Goal: Task Accomplishment & Management: Complete application form

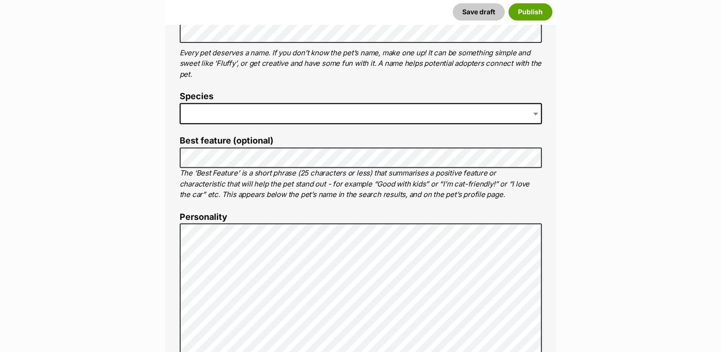
scroll to position [381, 0]
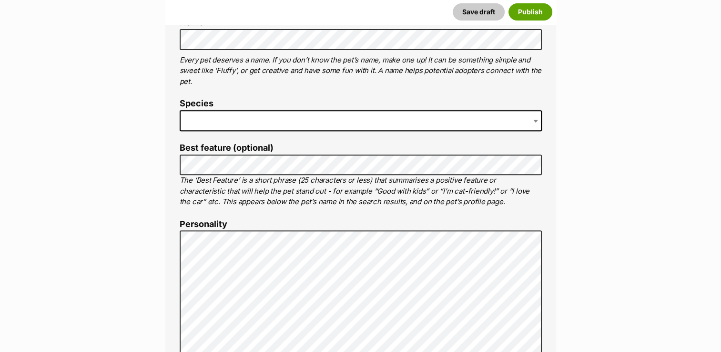
click at [228, 119] on span at bounding box center [361, 120] width 362 height 21
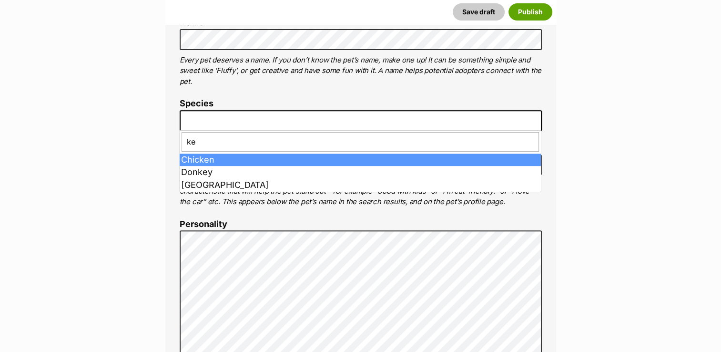
type input "k"
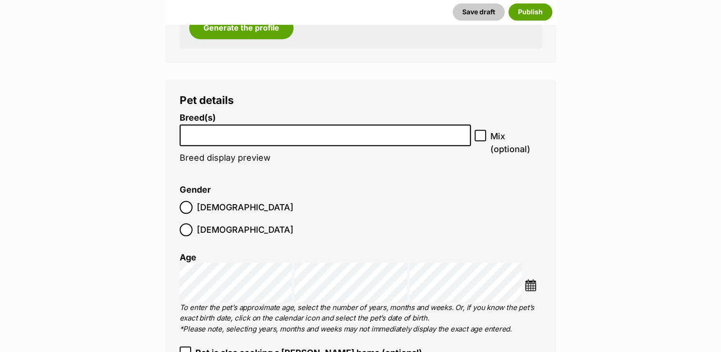
scroll to position [1096, 0]
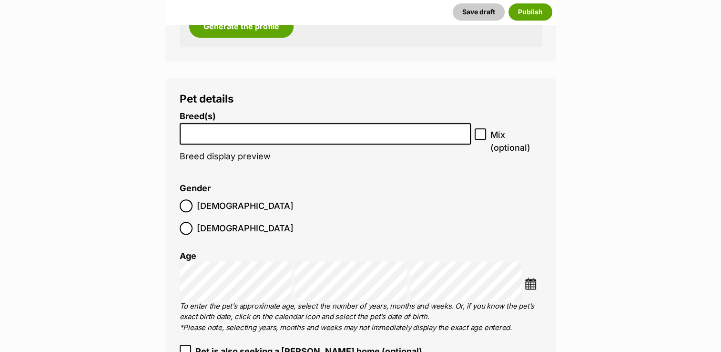
click at [257, 129] on input "search" at bounding box center [325, 131] width 285 height 10
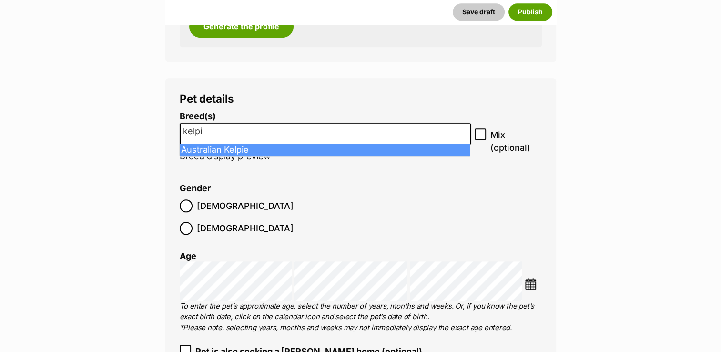
type input "kelpi"
select select "723"
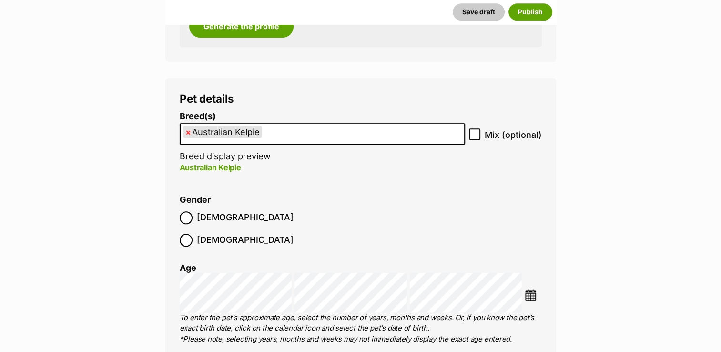
click at [328, 127] on ul "× Australian Kelpie" at bounding box center [322, 134] width 283 height 20
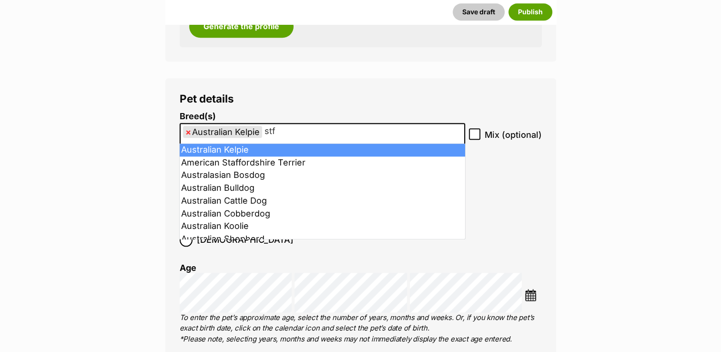
type input "stff"
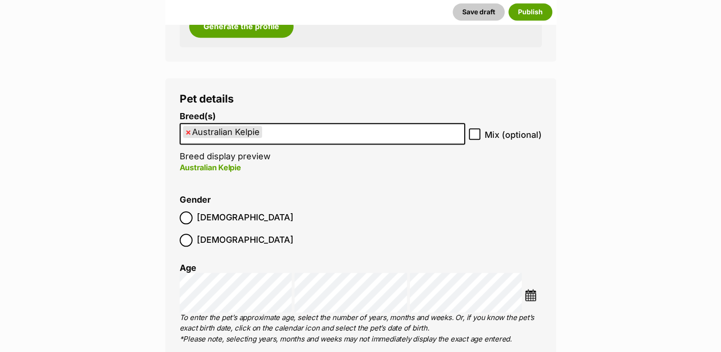
click at [280, 133] on input "search" at bounding box center [280, 131] width 32 height 10
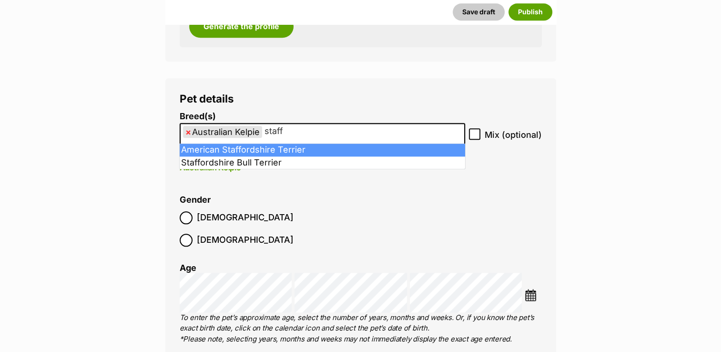
type input "staff"
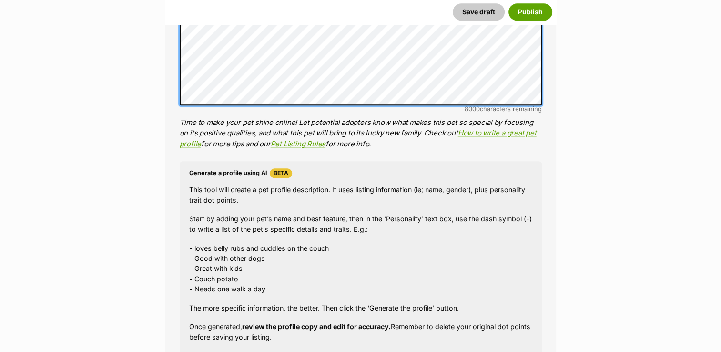
scroll to position [1131, 0]
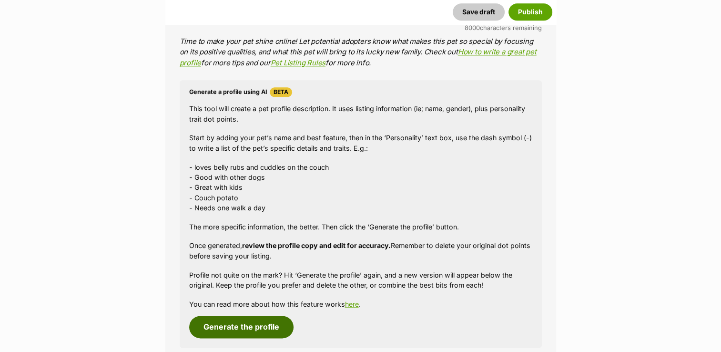
click at [271, 322] on button "Generate the profile" at bounding box center [241, 326] width 104 height 22
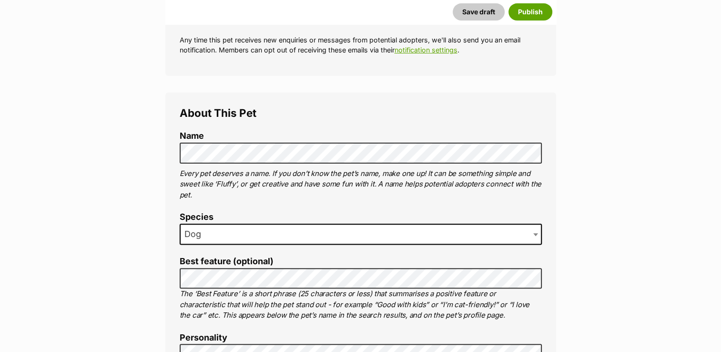
scroll to position [131, 0]
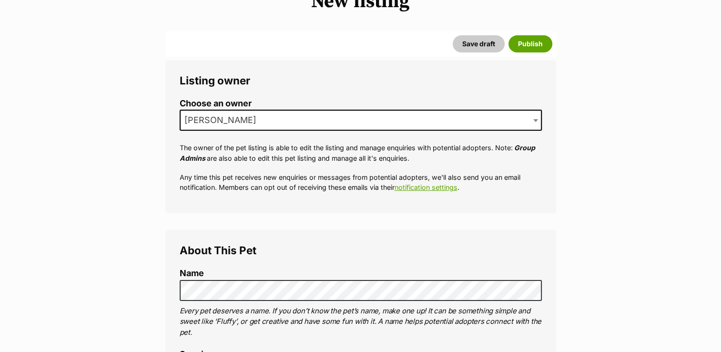
type input "Langwarrin, Victoria, 3910"
type input "[GEOGRAPHIC_DATA]"
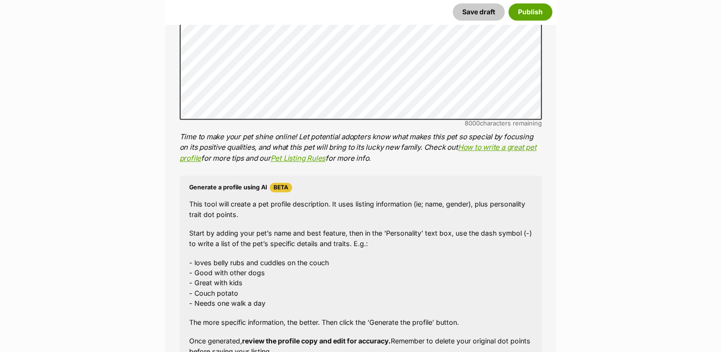
scroll to position [1178, 0]
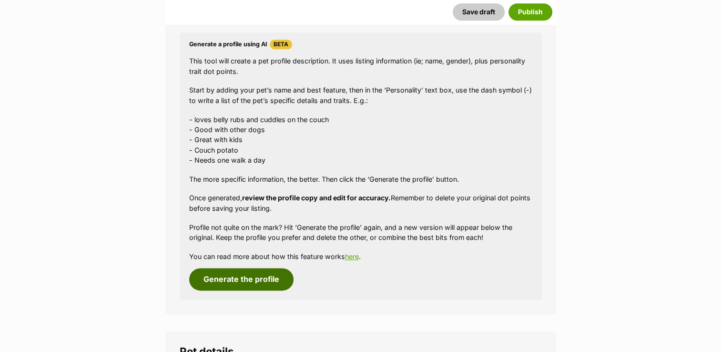
click at [265, 287] on button "Generate the profile" at bounding box center [241, 279] width 104 height 22
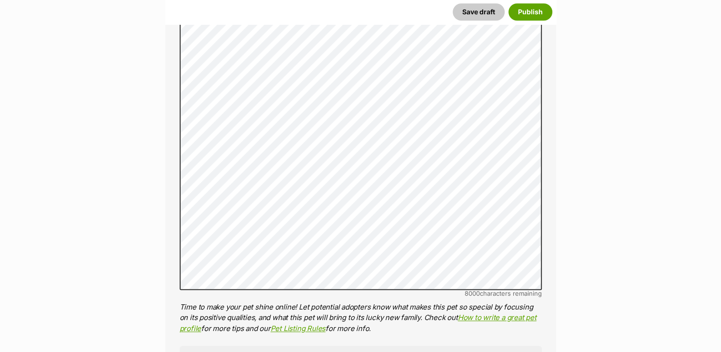
scroll to position [945, 0]
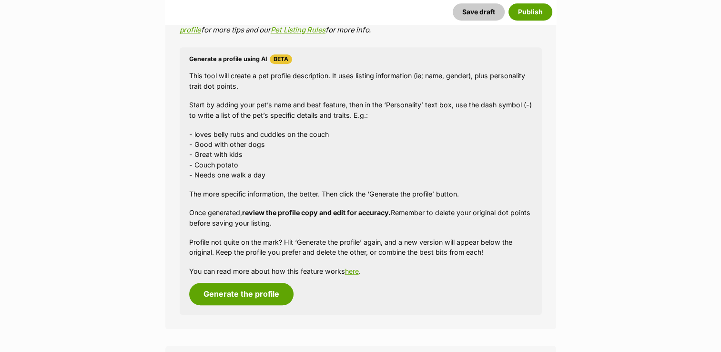
scroll to position [869, 0]
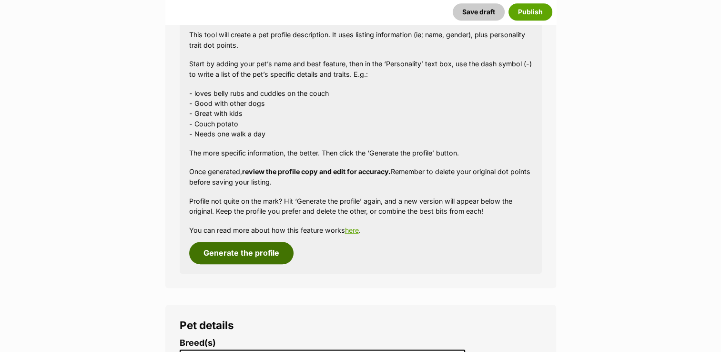
click at [262, 253] on button "Generate the profile" at bounding box center [241, 252] width 104 height 22
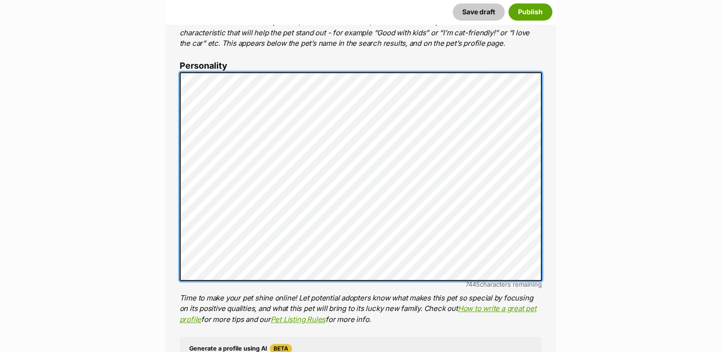
scroll to position [0, 0]
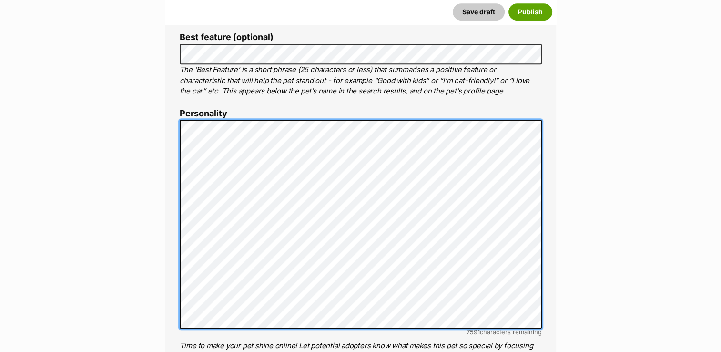
scroll to position [349, 0]
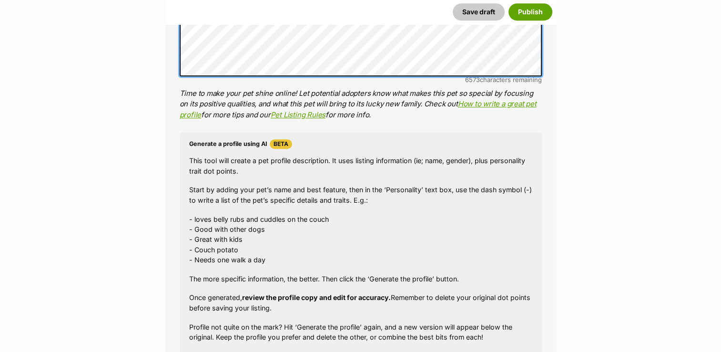
scroll to position [873, 0]
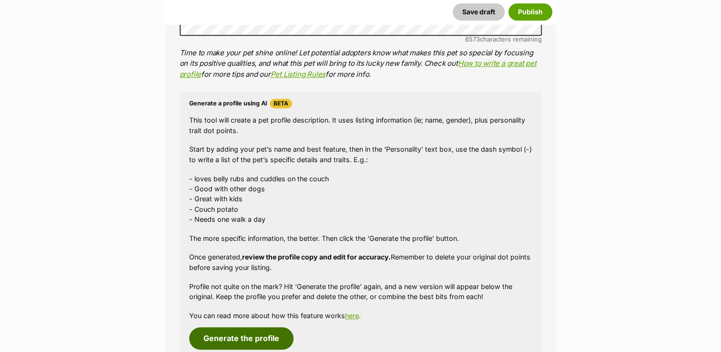
click at [259, 333] on button "Generate the profile" at bounding box center [241, 338] width 104 height 22
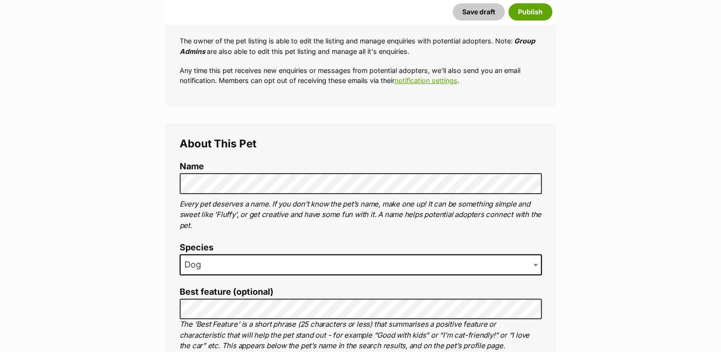
scroll to position [107, 0]
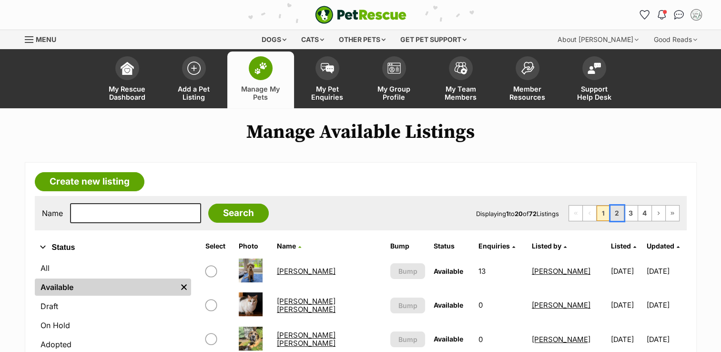
click at [618, 212] on link "2" at bounding box center [616, 212] width 13 height 15
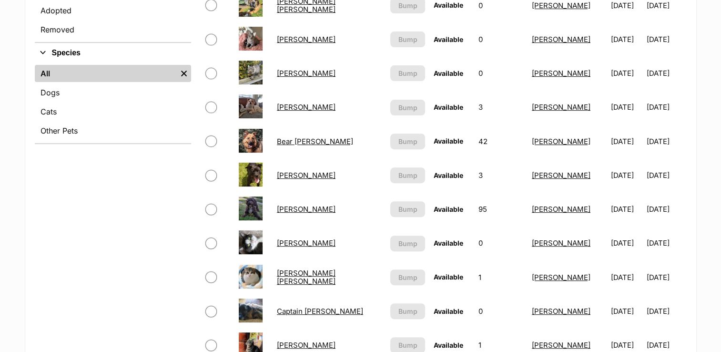
scroll to position [443, 0]
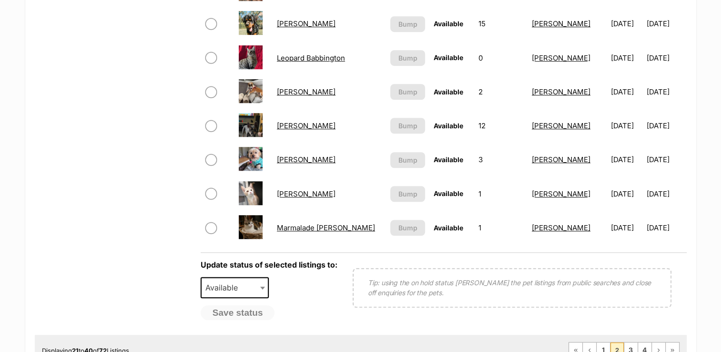
scroll to position [810, 0]
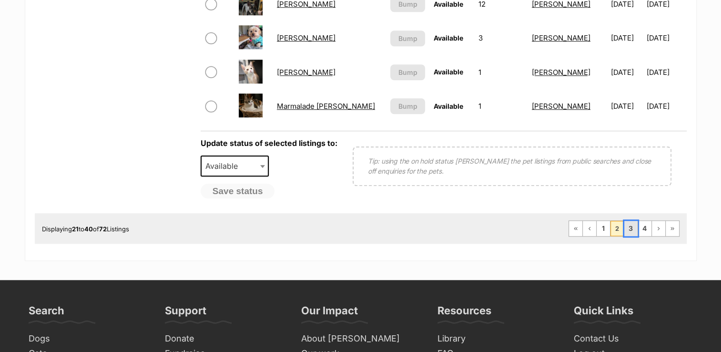
click at [629, 221] on link "3" at bounding box center [630, 228] width 13 height 15
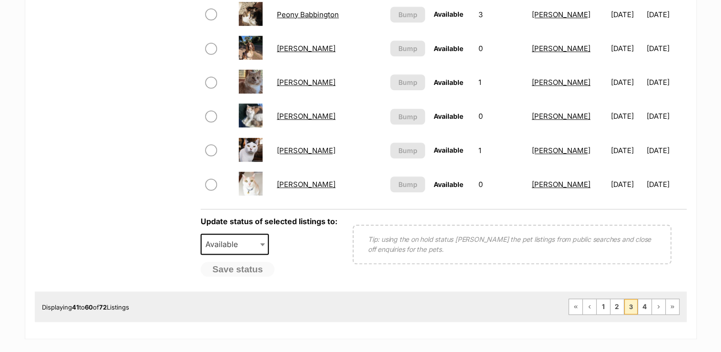
scroll to position [857, 0]
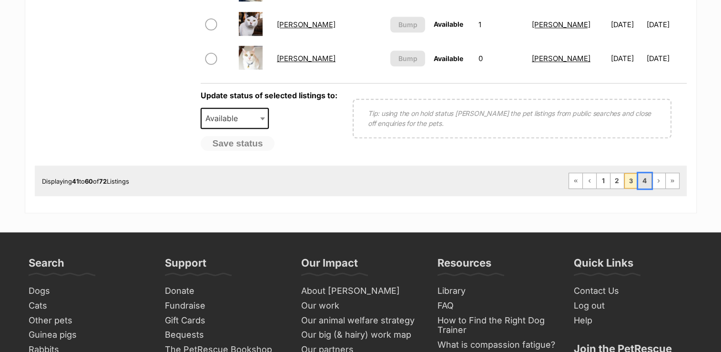
click at [649, 176] on link "4" at bounding box center [644, 180] width 13 height 15
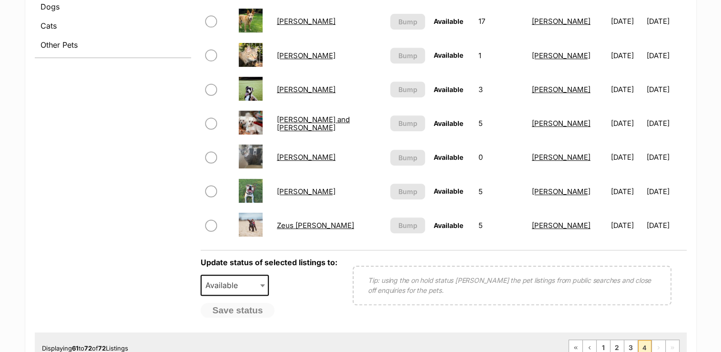
scroll to position [429, 0]
